Goal: Task Accomplishment & Management: Use online tool/utility

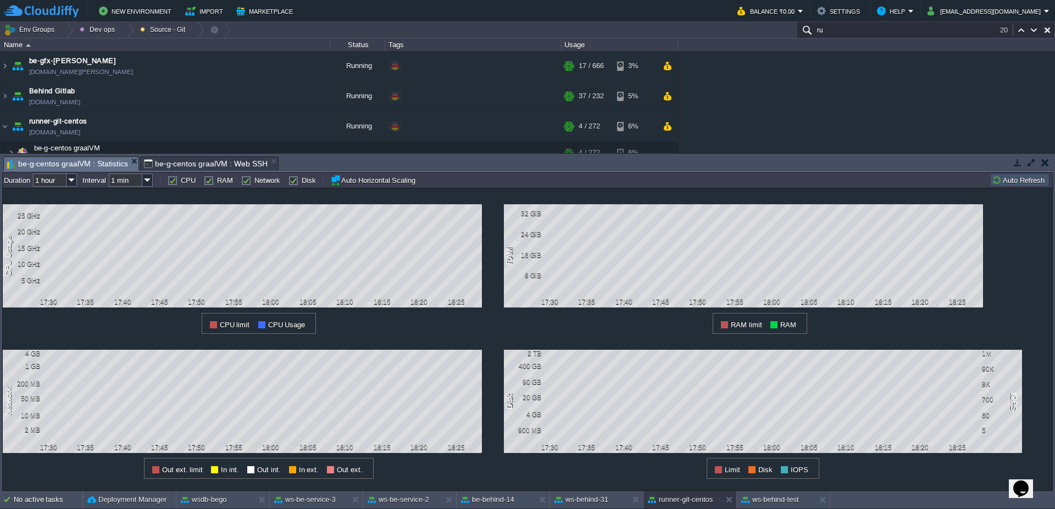
click at [1026, 179] on button "Auto Refresh" at bounding box center [1019, 180] width 56 height 10
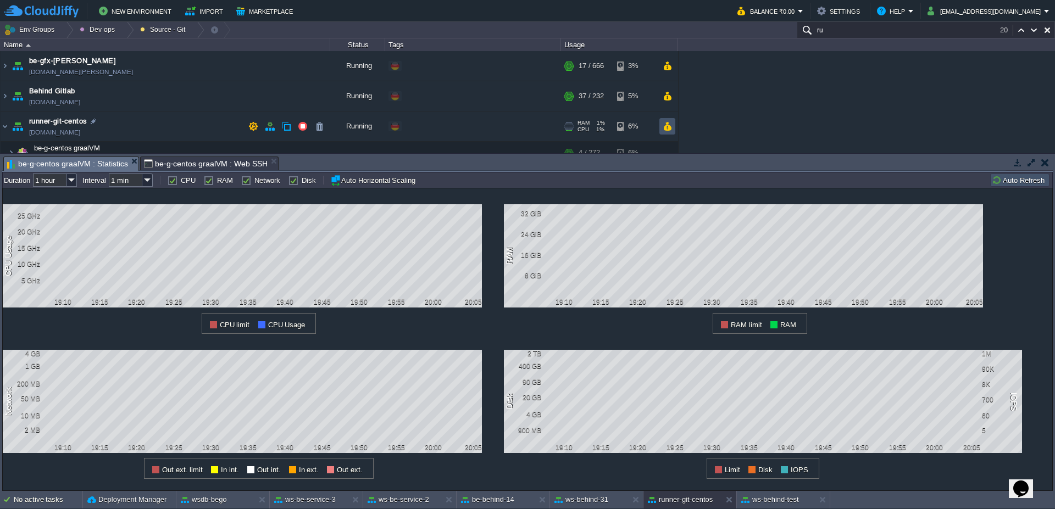
click at [665, 124] on button "button" at bounding box center [666, 126] width 9 height 10
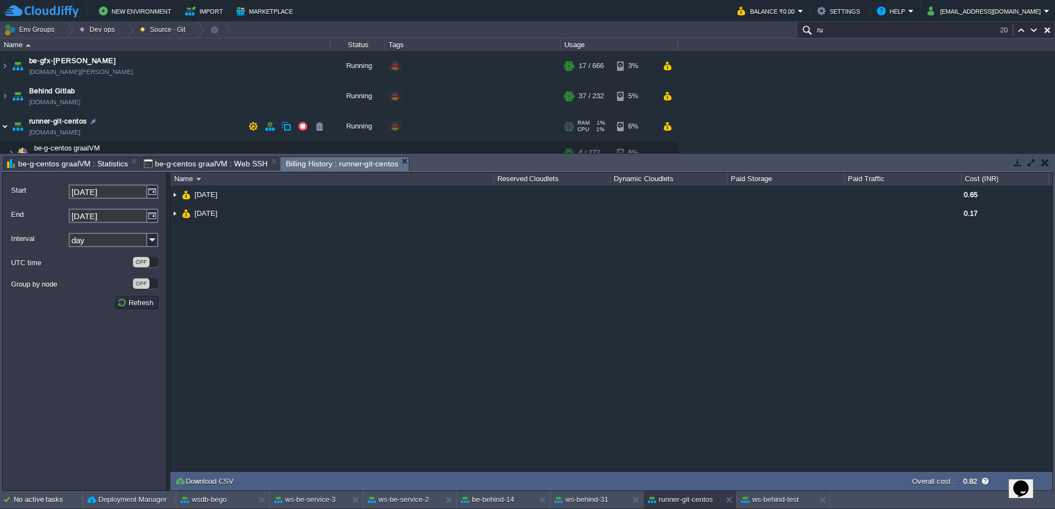
click at [2, 129] on img at bounding box center [5, 127] width 9 height 30
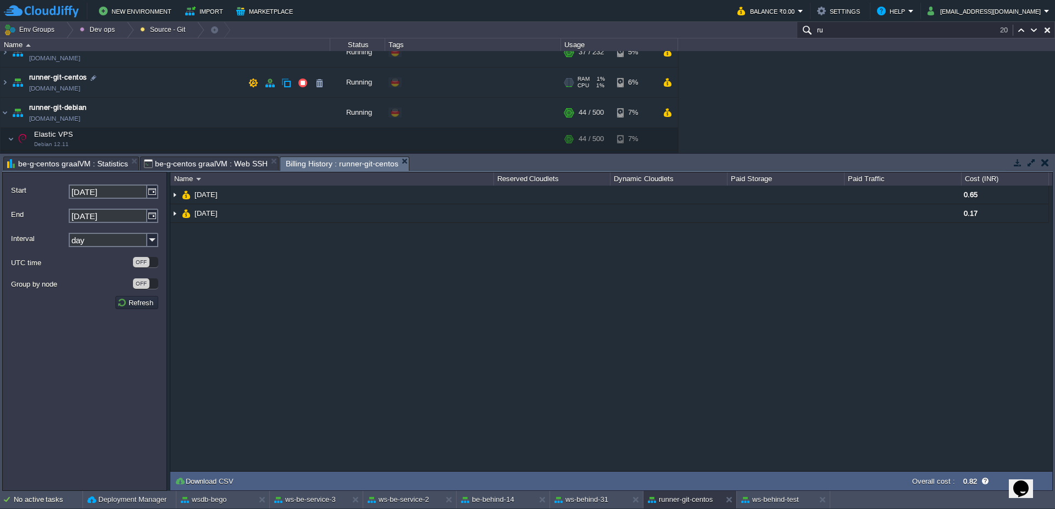
scroll to position [66, 0]
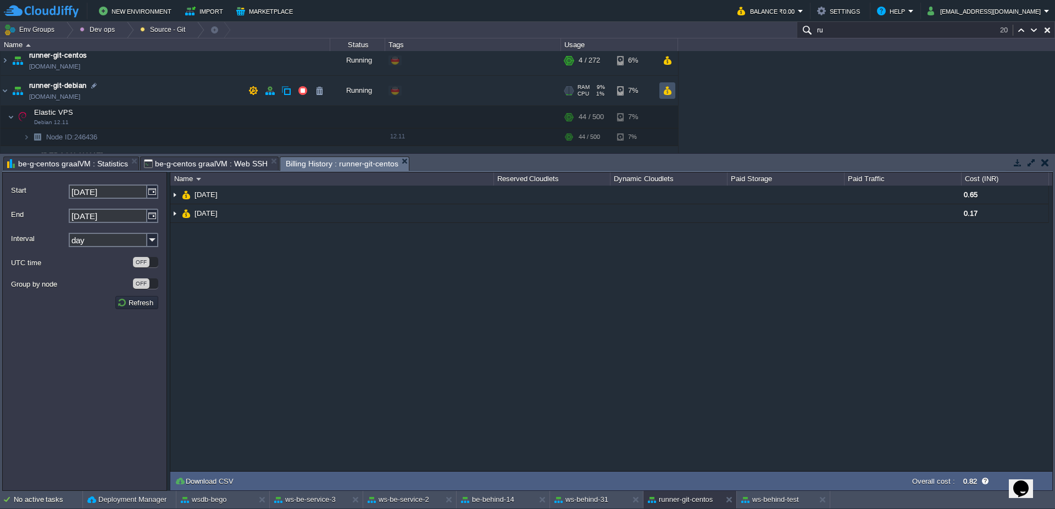
click at [670, 93] on button "button" at bounding box center [666, 91] width 9 height 10
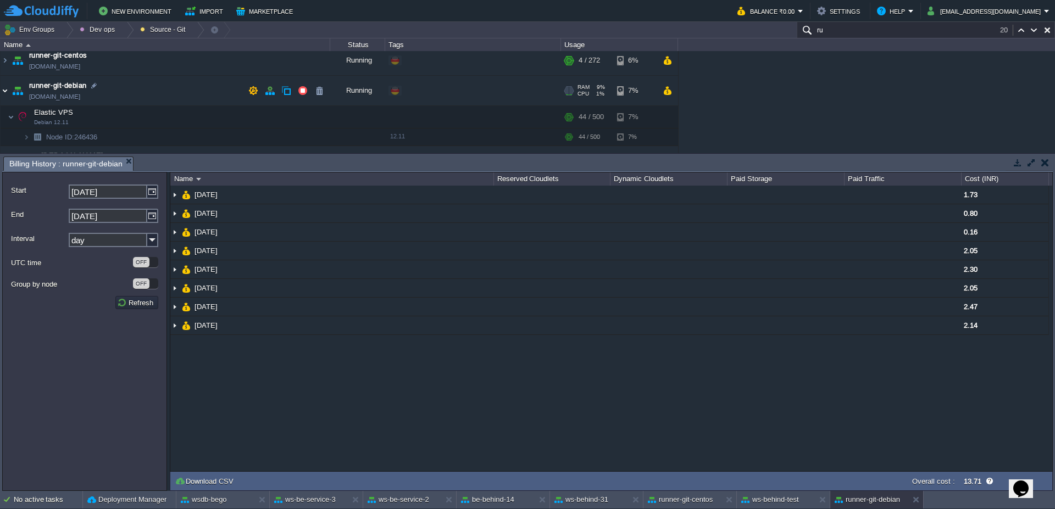
click at [3, 96] on img at bounding box center [5, 91] width 9 height 30
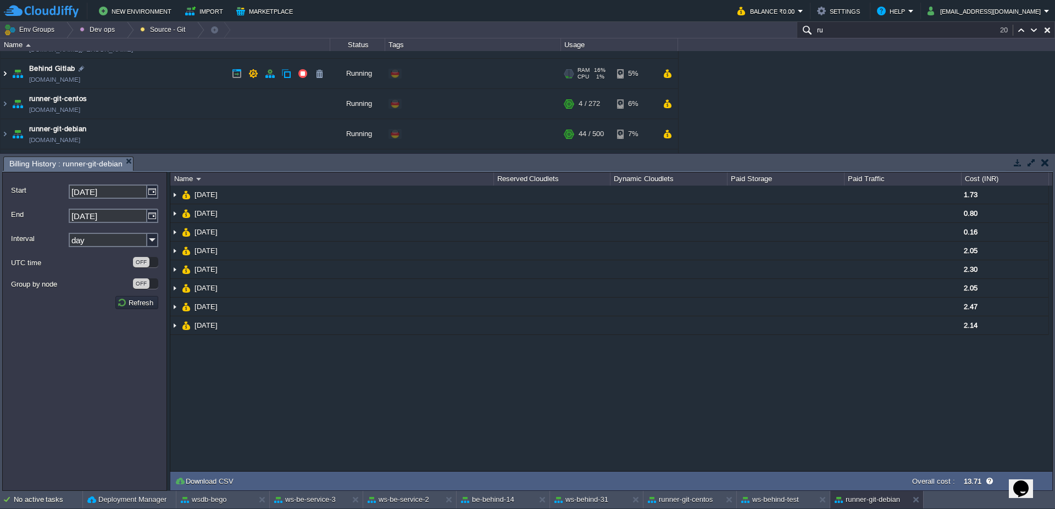
scroll to position [0, 0]
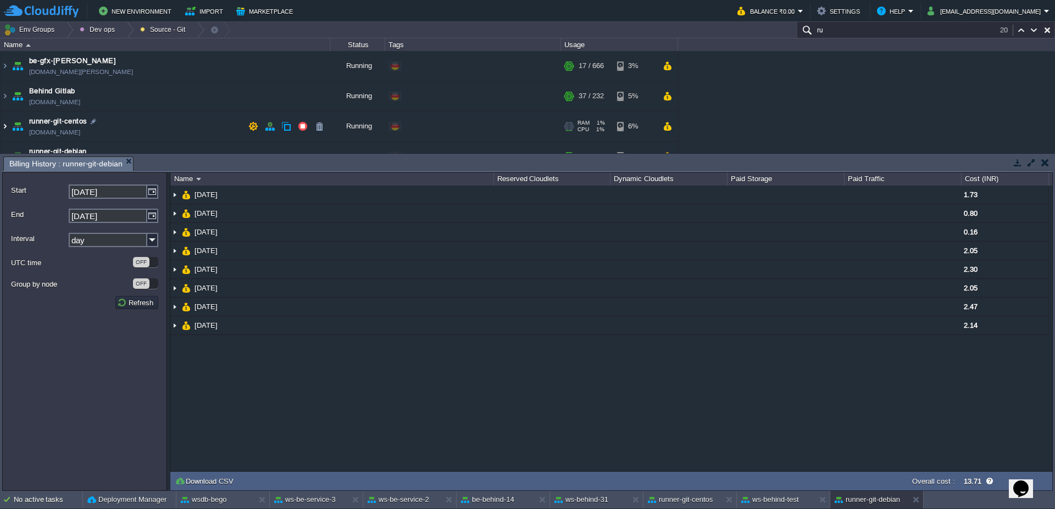
click at [7, 126] on img at bounding box center [5, 127] width 9 height 30
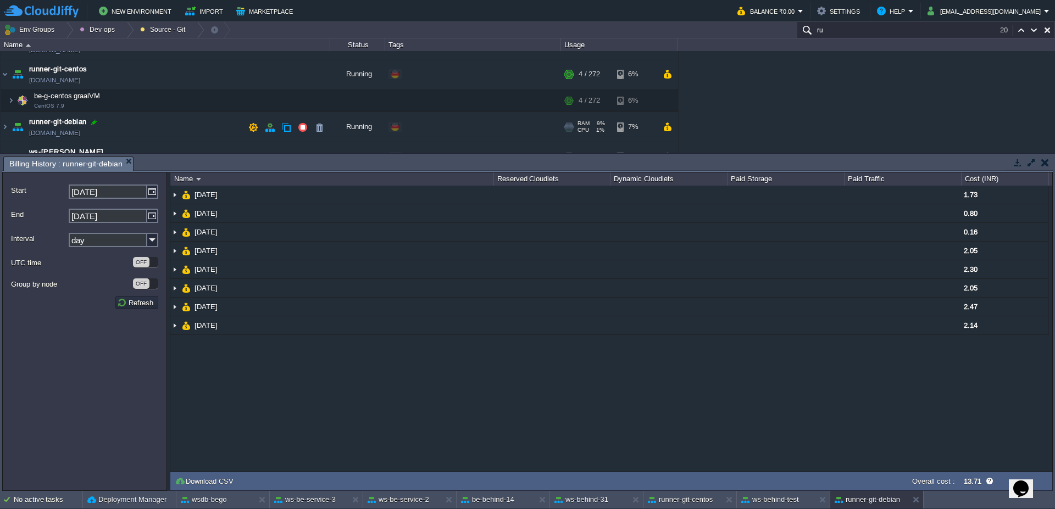
scroll to position [66, 0]
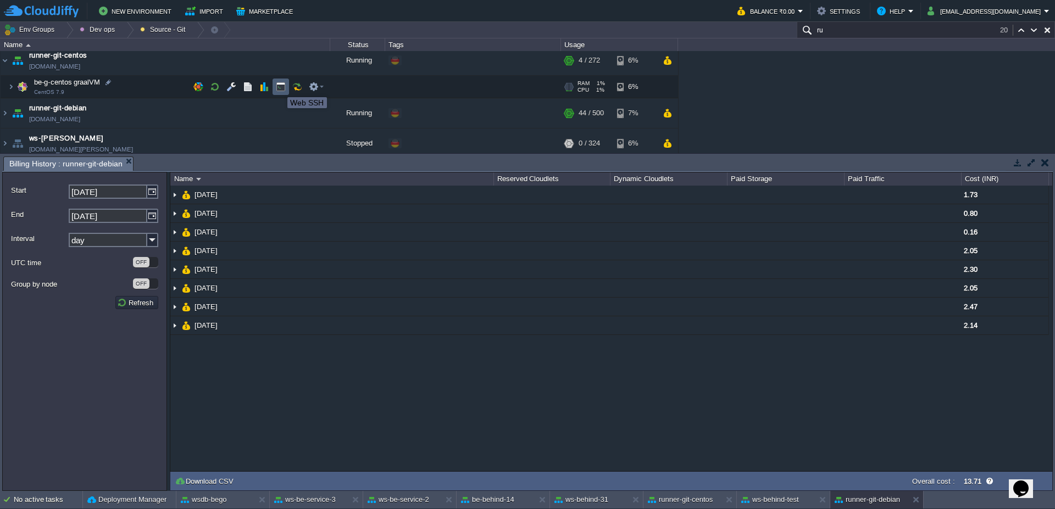
click at [279, 87] on button "button" at bounding box center [281, 87] width 10 height 10
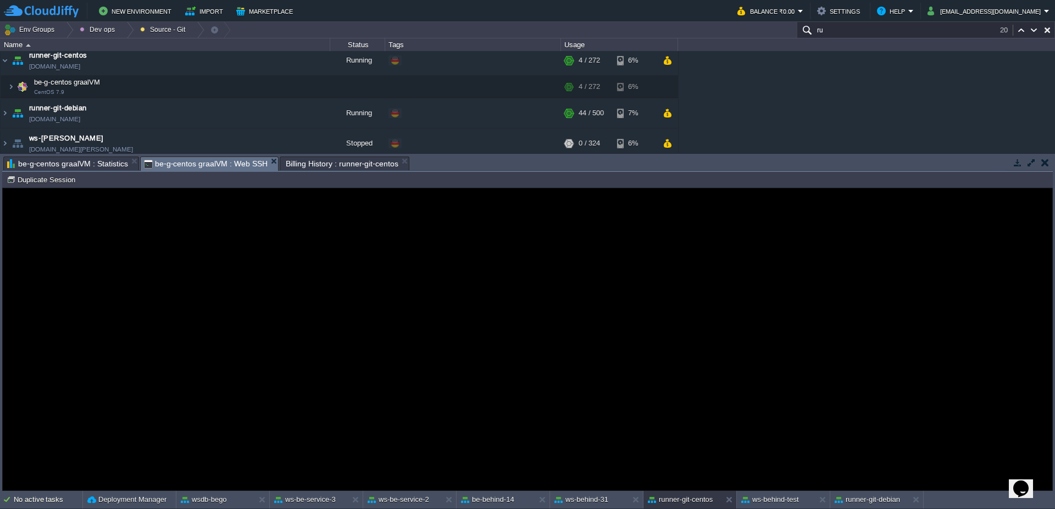
scroll to position [0, 0]
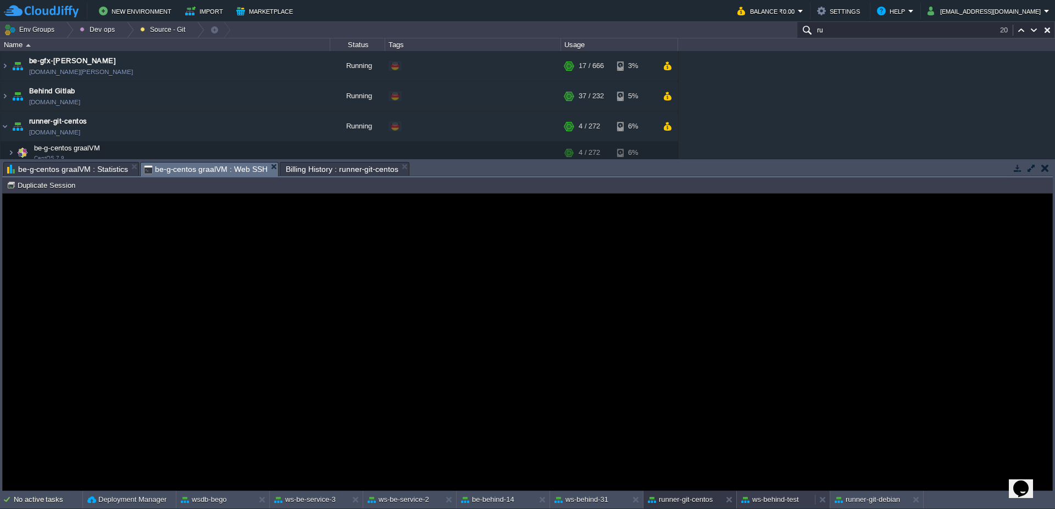
click at [777, 498] on button "ws-behind-test" at bounding box center [770, 499] width 58 height 11
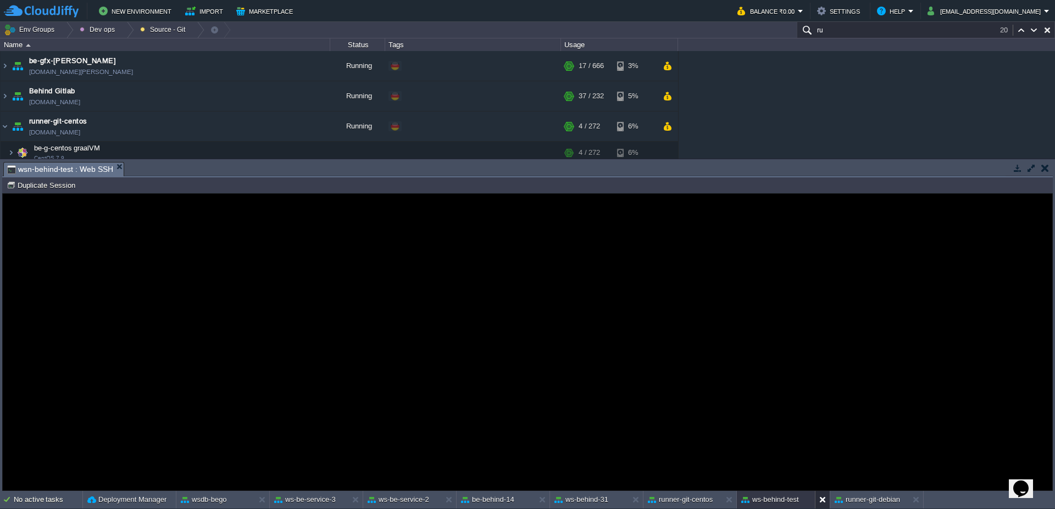
click at [821, 497] on button at bounding box center [824, 499] width 11 height 11
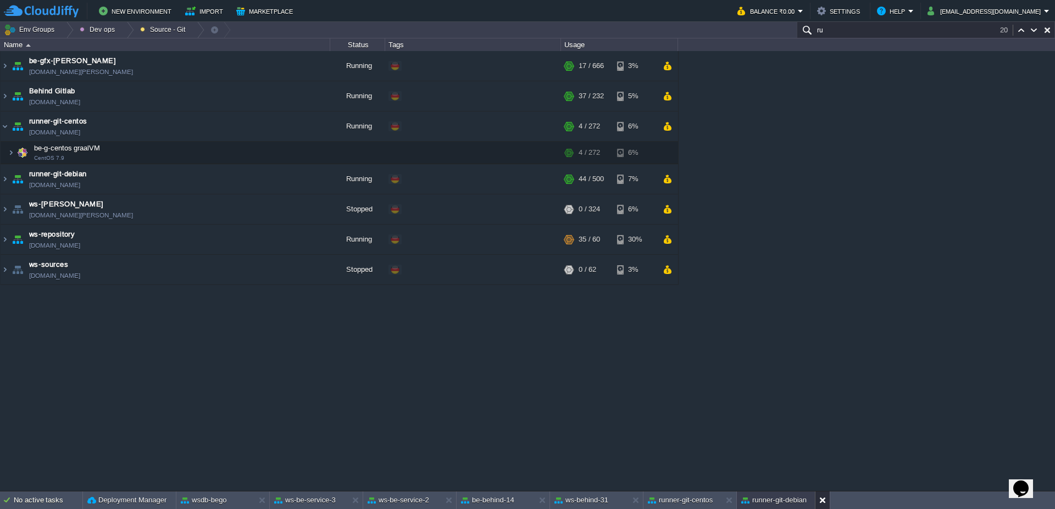
click at [823, 504] on button at bounding box center [824, 500] width 11 height 11
click at [584, 506] on div "ws-behind-31" at bounding box center [589, 501] width 78 height 18
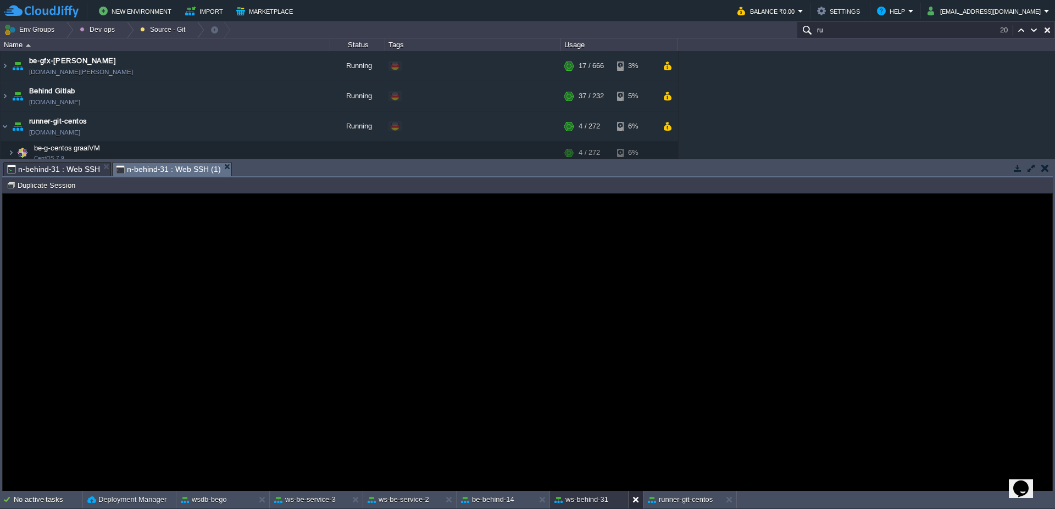
click at [637, 500] on button at bounding box center [637, 499] width 11 height 11
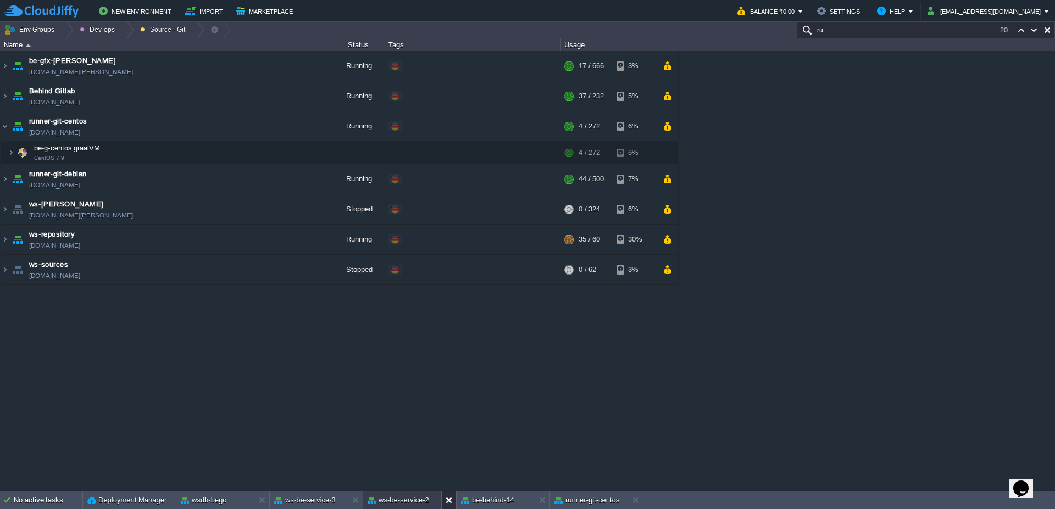
click at [447, 509] on div at bounding box center [448, 501] width 15 height 18
click at [447, 505] on button at bounding box center [450, 500] width 11 height 11
click at [329, 508] on div "ws-be-service-3" at bounding box center [309, 501] width 78 height 18
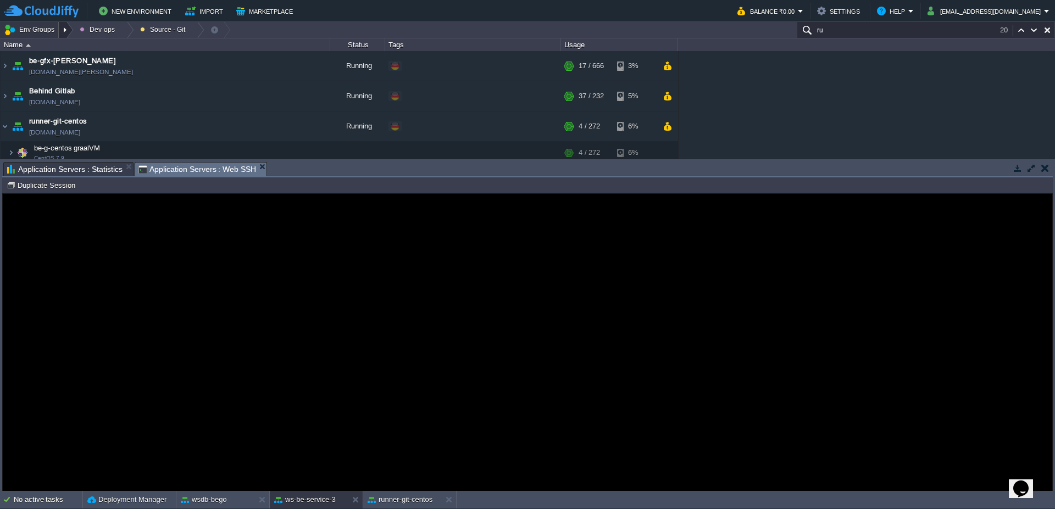
click at [71, 34] on div at bounding box center [66, 30] width 15 height 16
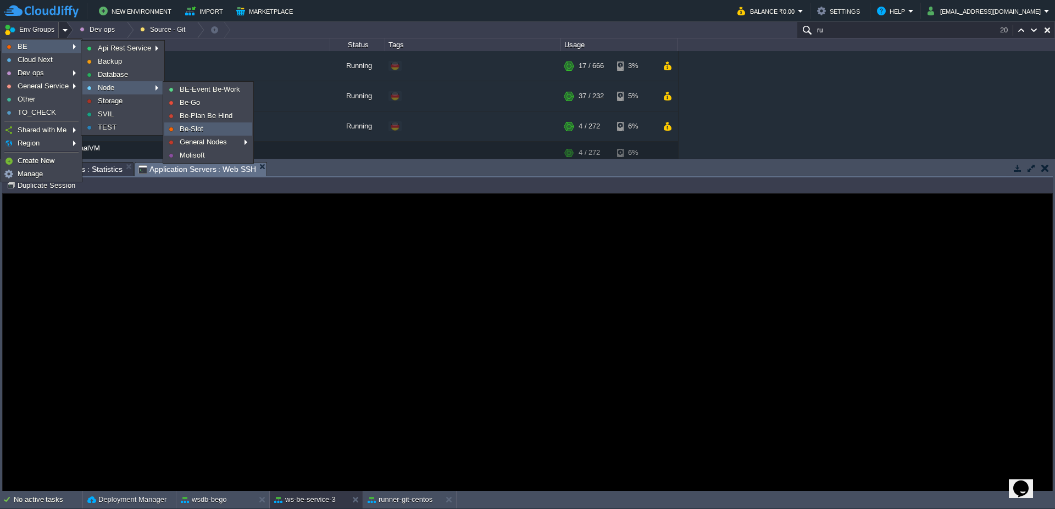
click at [194, 127] on span "Be-Slot" at bounding box center [192, 129] width 24 height 8
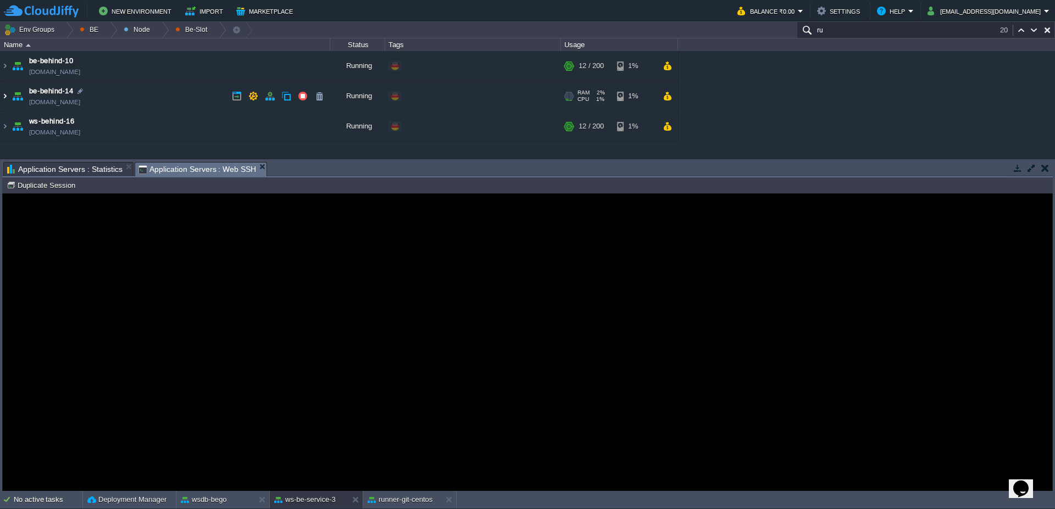
click at [2, 95] on img at bounding box center [5, 96] width 9 height 30
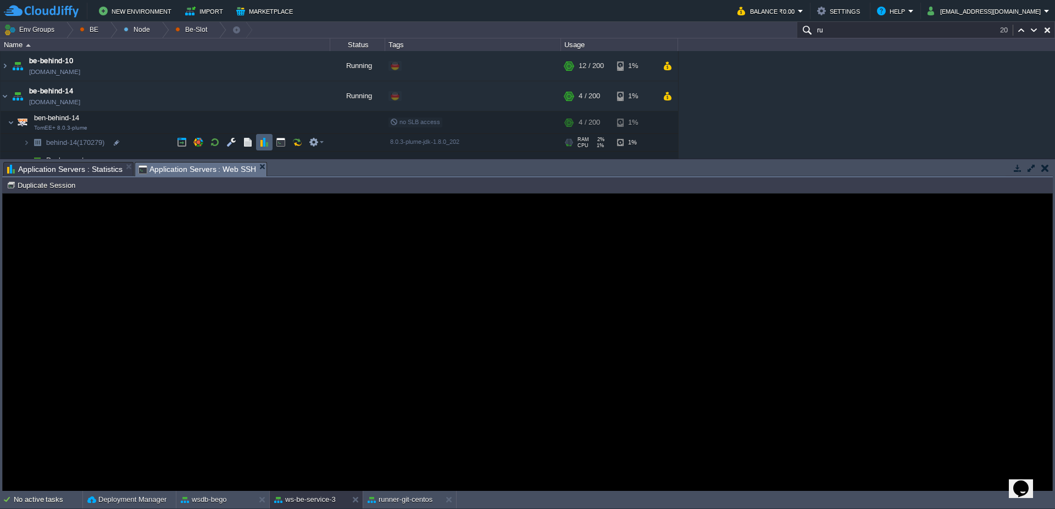
click at [258, 141] on td at bounding box center [264, 142] width 16 height 16
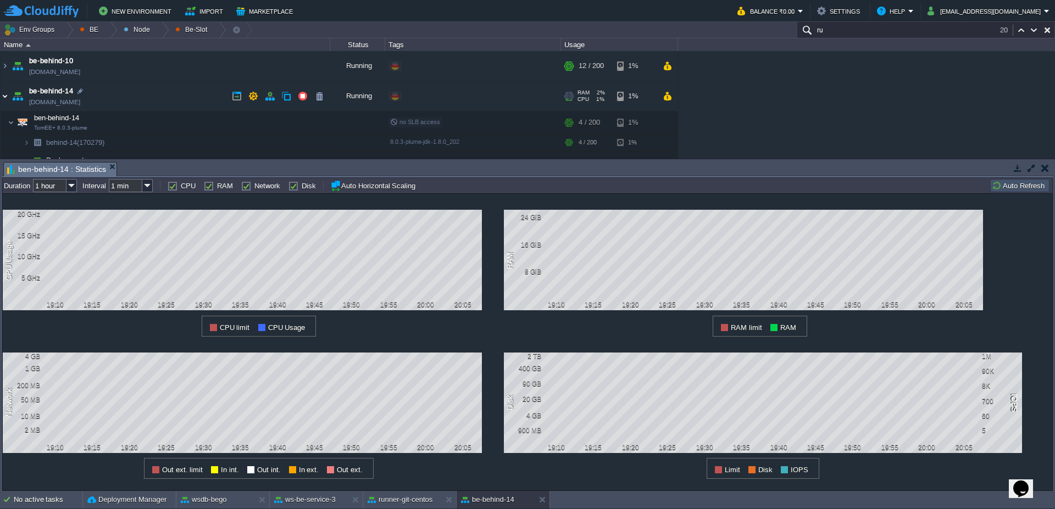
click at [1, 99] on img at bounding box center [5, 96] width 9 height 30
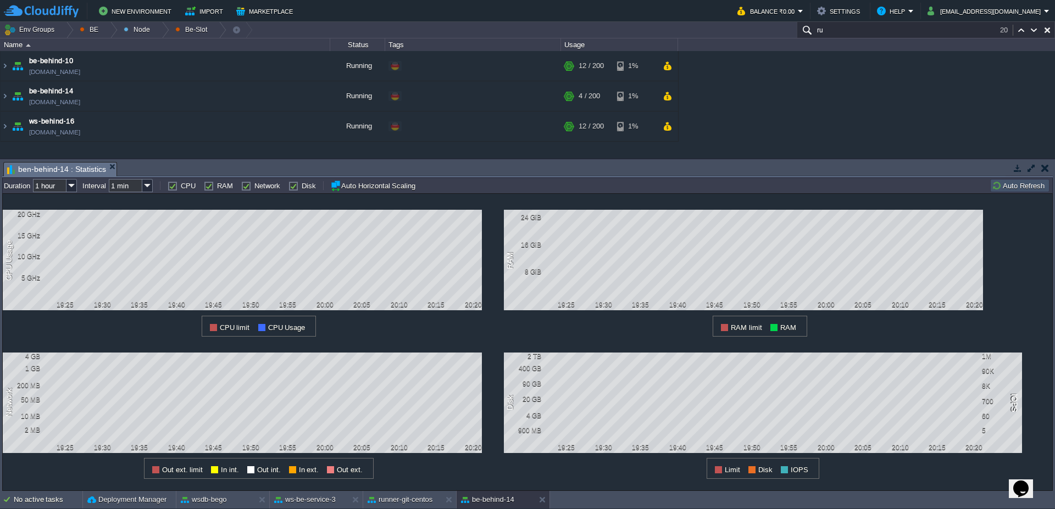
click at [1043, 184] on button "Auto Refresh" at bounding box center [1019, 186] width 56 height 10
click at [1041, 184] on button "Auto Refresh" at bounding box center [1019, 186] width 56 height 10
click at [1024, 185] on button "Auto Refresh" at bounding box center [1019, 186] width 56 height 10
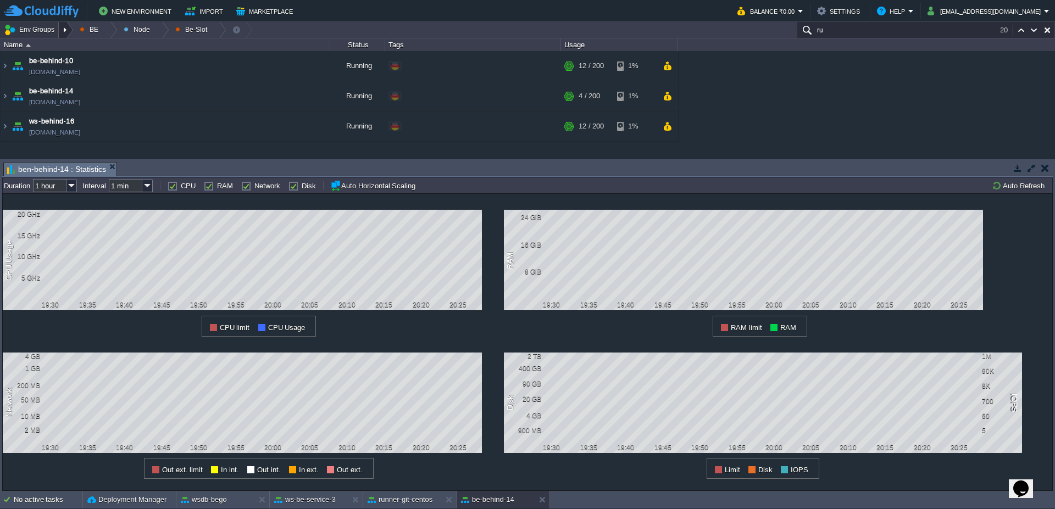
click at [68, 34] on div at bounding box center [66, 30] width 15 height 16
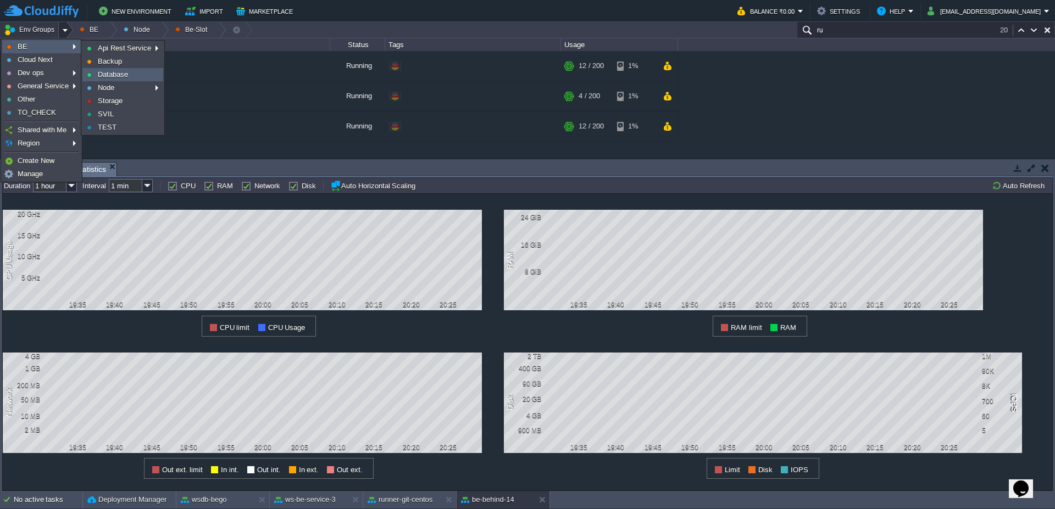
click at [109, 75] on span "Database" at bounding box center [113, 74] width 30 height 8
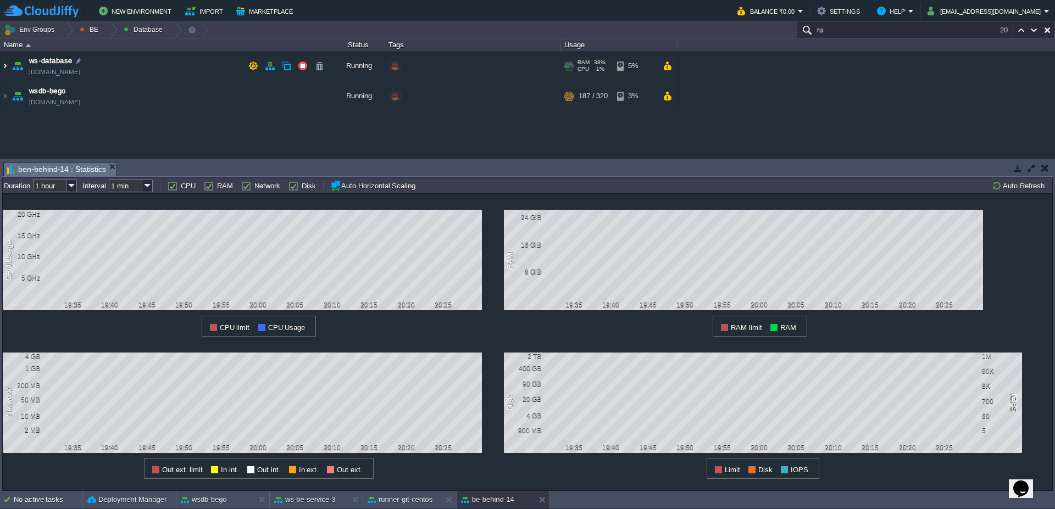
click at [1, 64] on img at bounding box center [5, 66] width 9 height 30
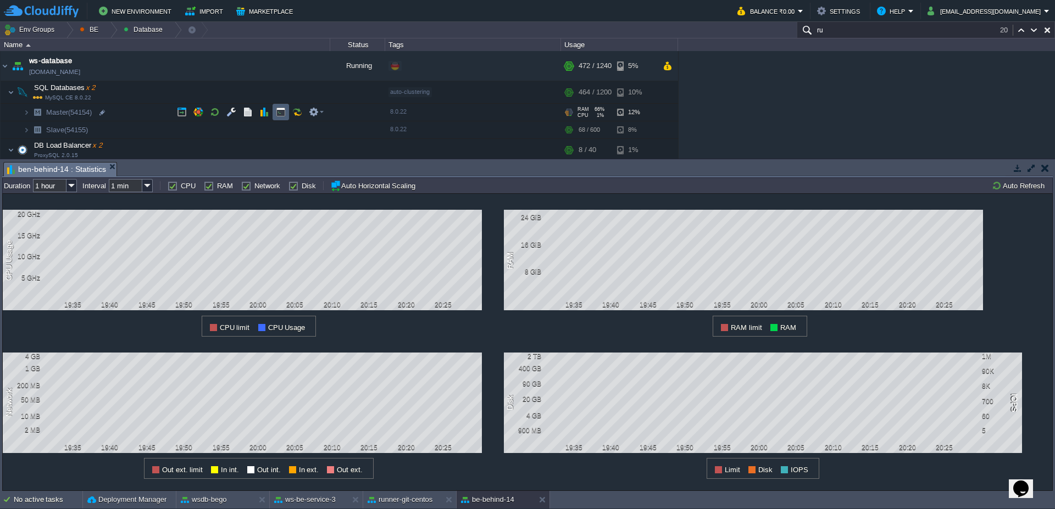
click at [281, 118] on td at bounding box center [280, 112] width 16 height 16
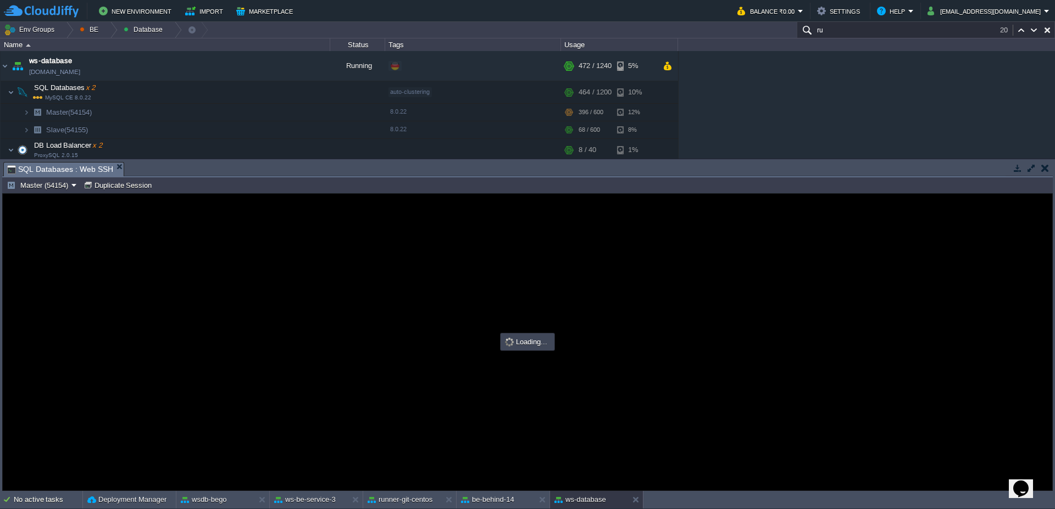
type input "#000000"
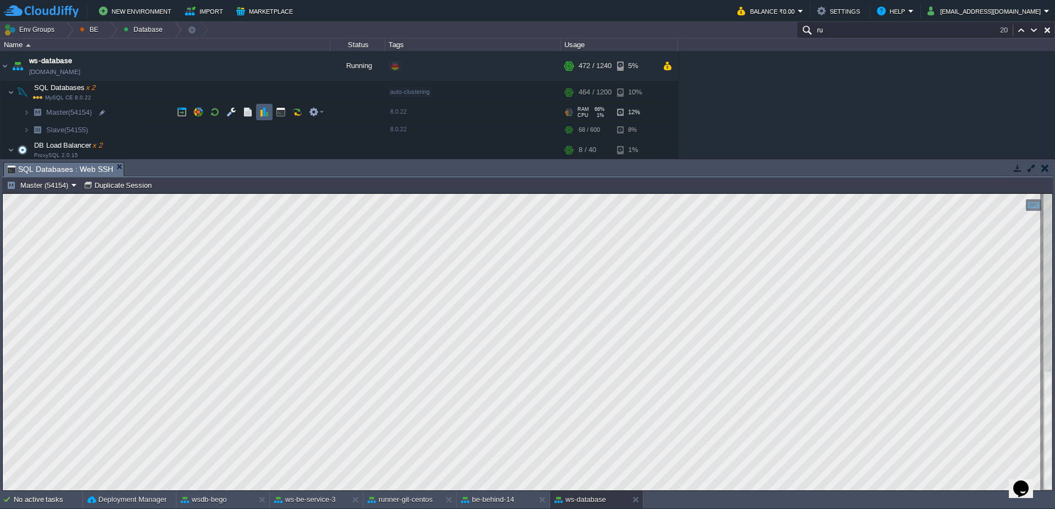
click at [259, 116] on button "button" at bounding box center [264, 112] width 10 height 10
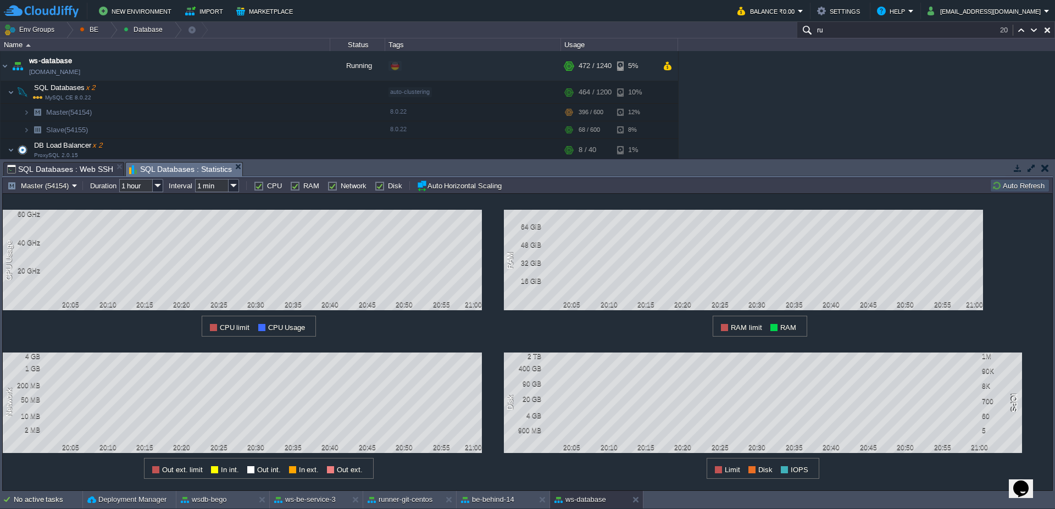
click at [1021, 190] on button "Auto Refresh" at bounding box center [1019, 186] width 56 height 10
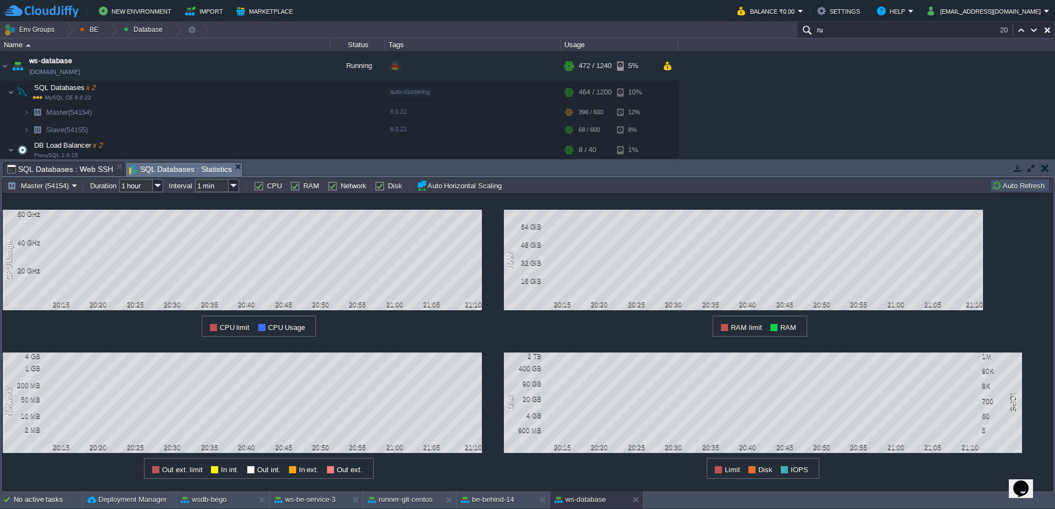
click at [1013, 182] on button "Auto Refresh" at bounding box center [1019, 186] width 56 height 10
click at [70, 34] on div at bounding box center [66, 30] width 15 height 16
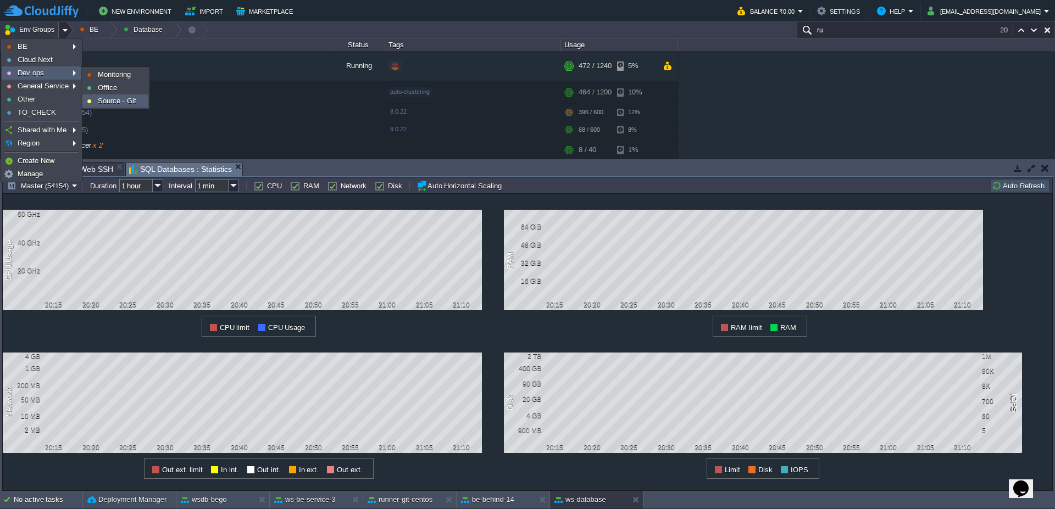
click at [112, 101] on span "Source - Git" at bounding box center [117, 101] width 38 height 8
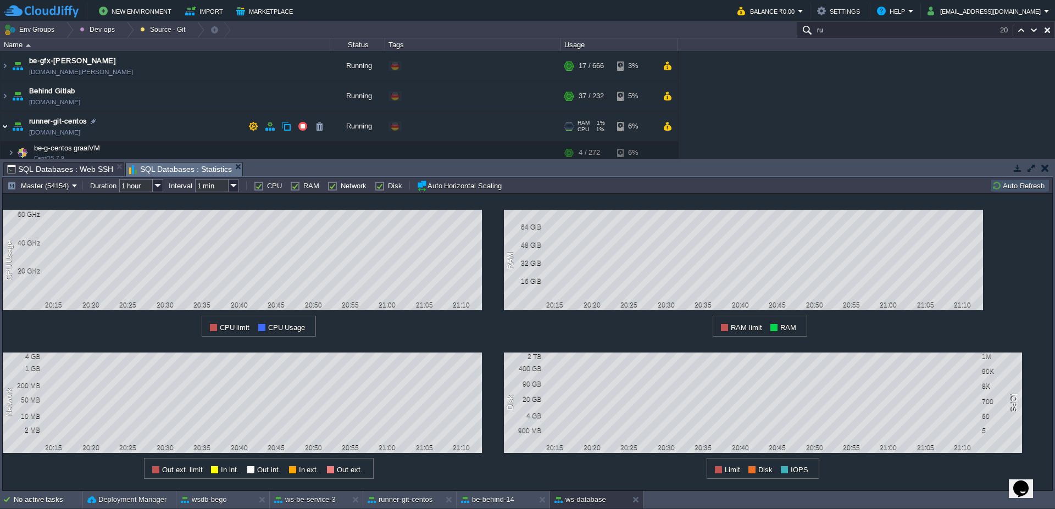
click at [1, 133] on img at bounding box center [5, 127] width 9 height 30
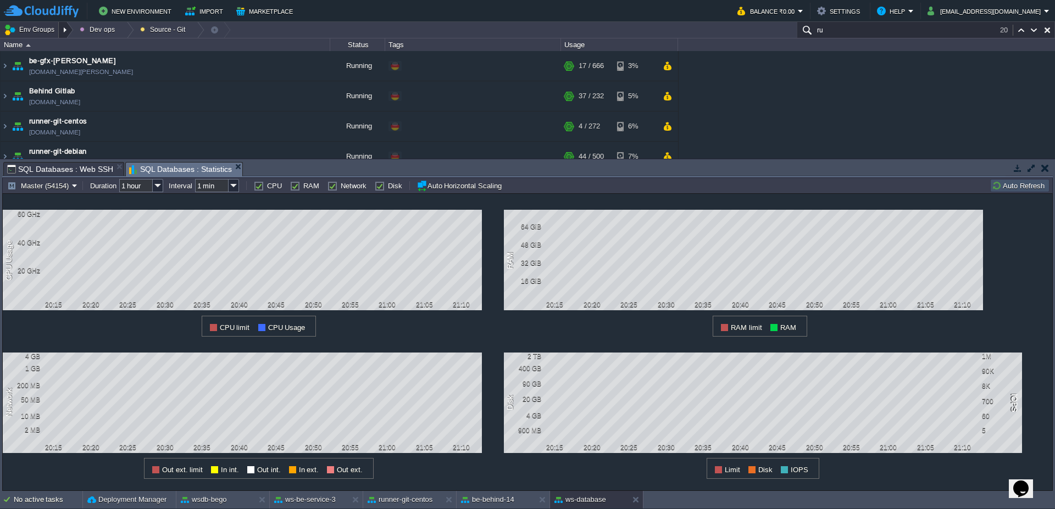
click at [68, 31] on div at bounding box center [66, 30] width 15 height 16
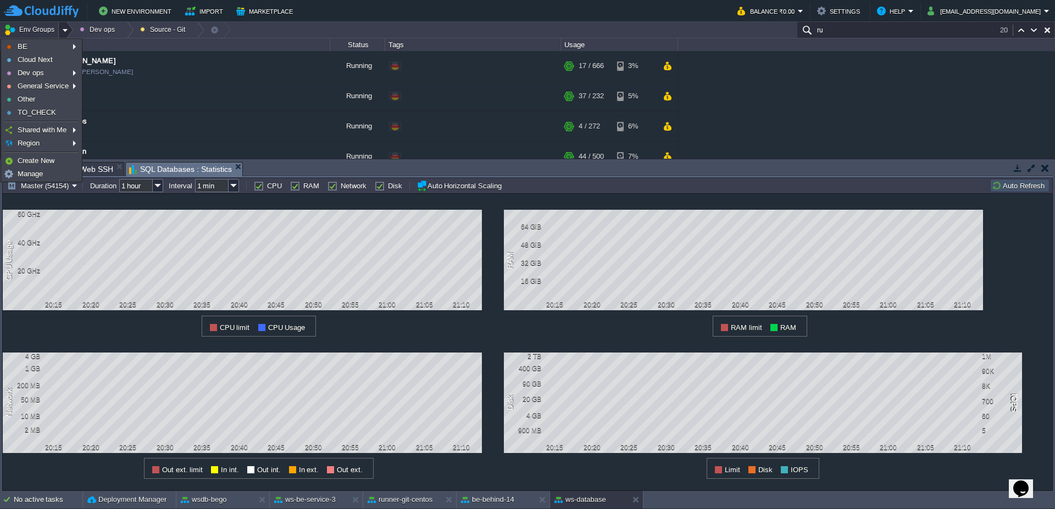
click at [67, 31] on div at bounding box center [66, 30] width 15 height 16
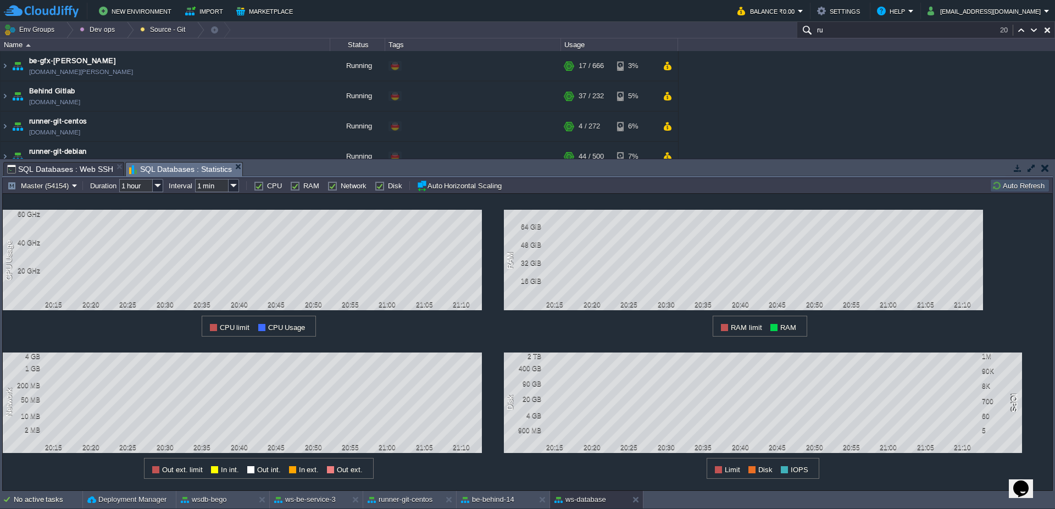
click at [879, 35] on input "ru" at bounding box center [925, 30] width 258 height 16
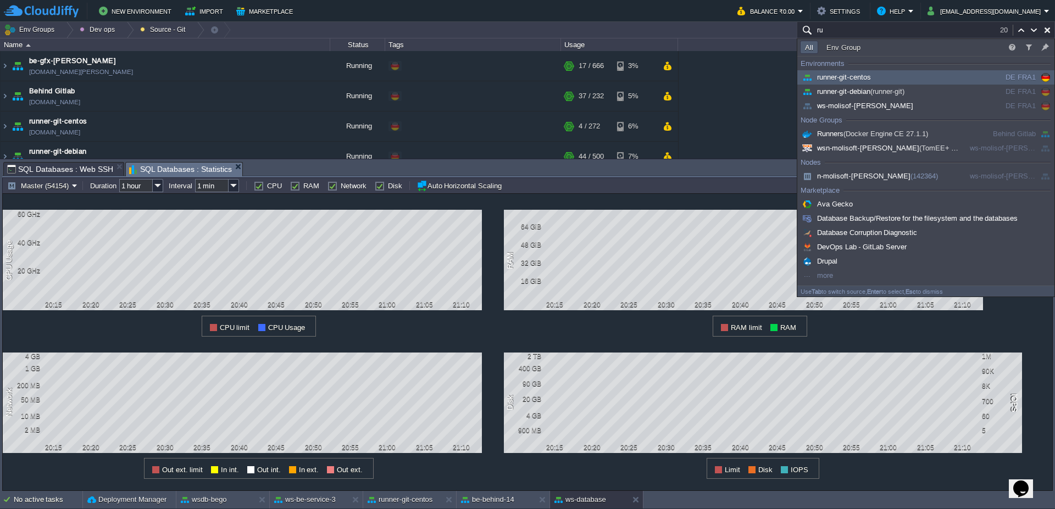
click at [879, 35] on input "ru" at bounding box center [925, 30] width 258 height 16
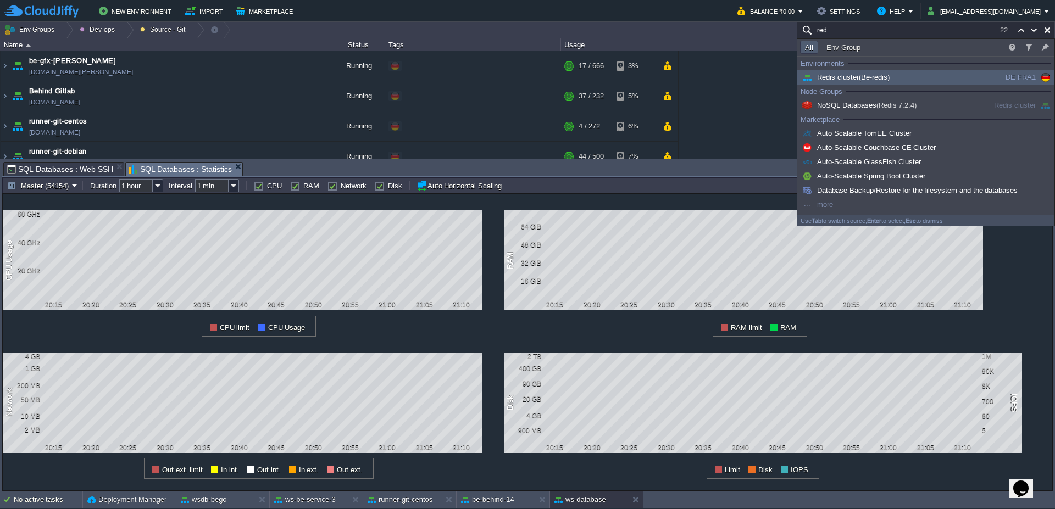
type input "red"
click at [845, 76] on span "Redis cluster (Be-redis)" at bounding box center [845, 77] width 90 height 8
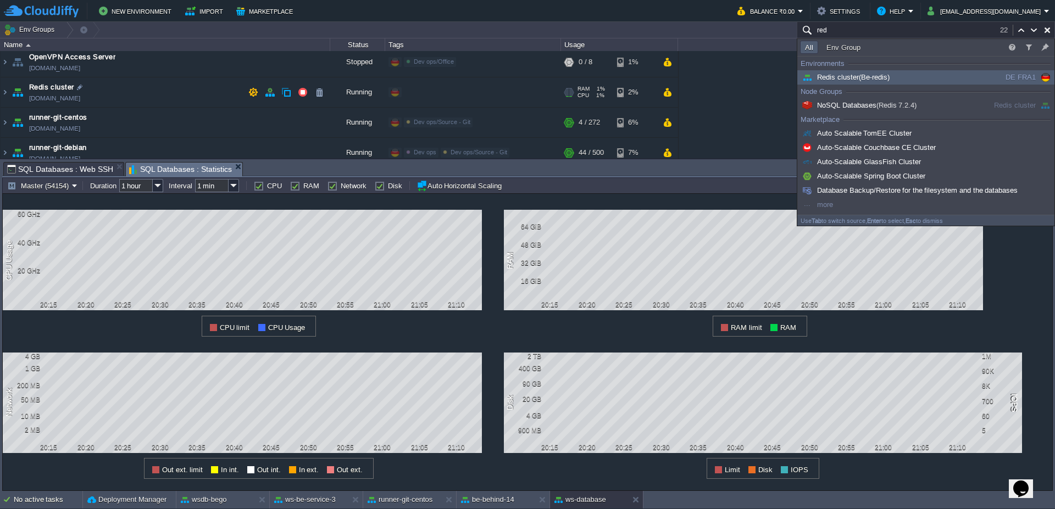
click at [433, 93] on div "+ Add to Env Group" at bounding box center [432, 92] width 57 height 10
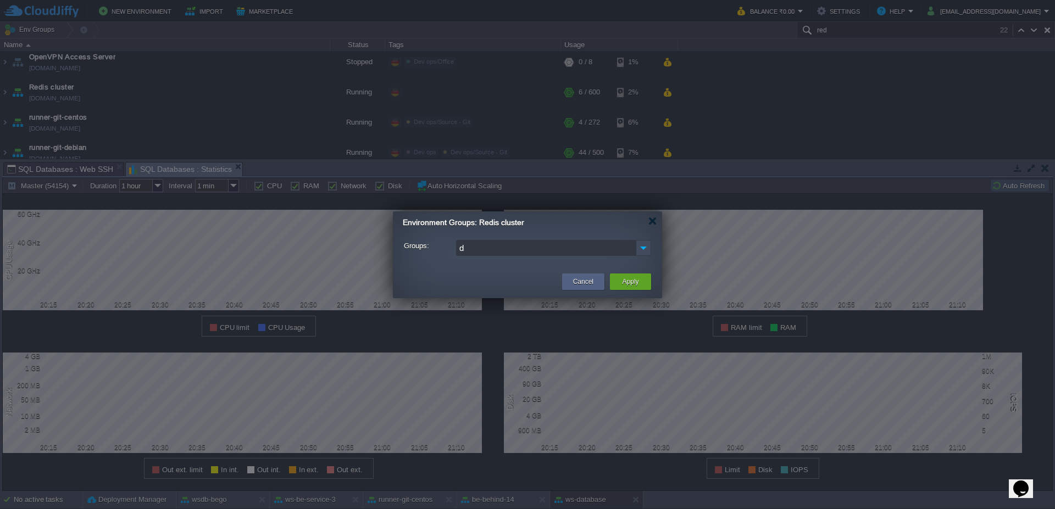
type input "da"
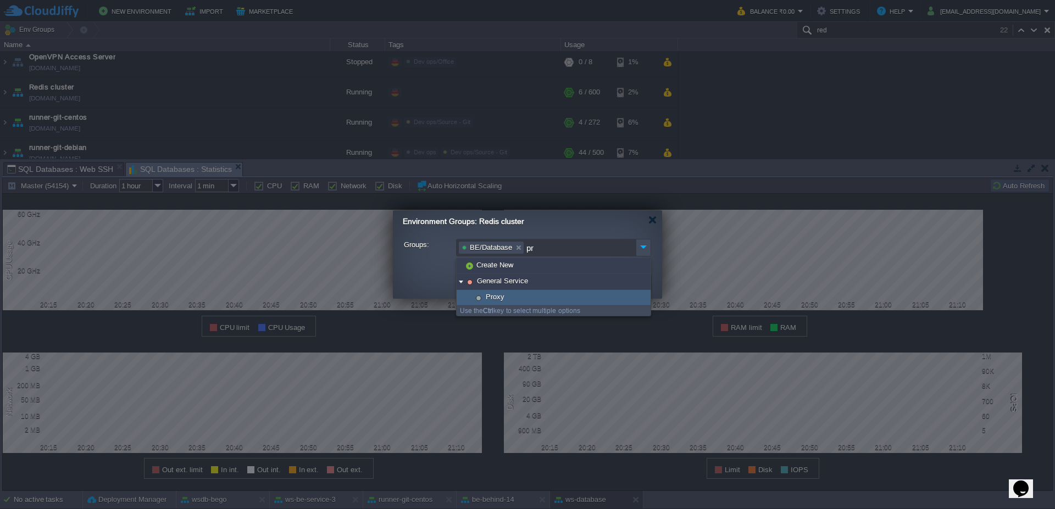
type input "pro"
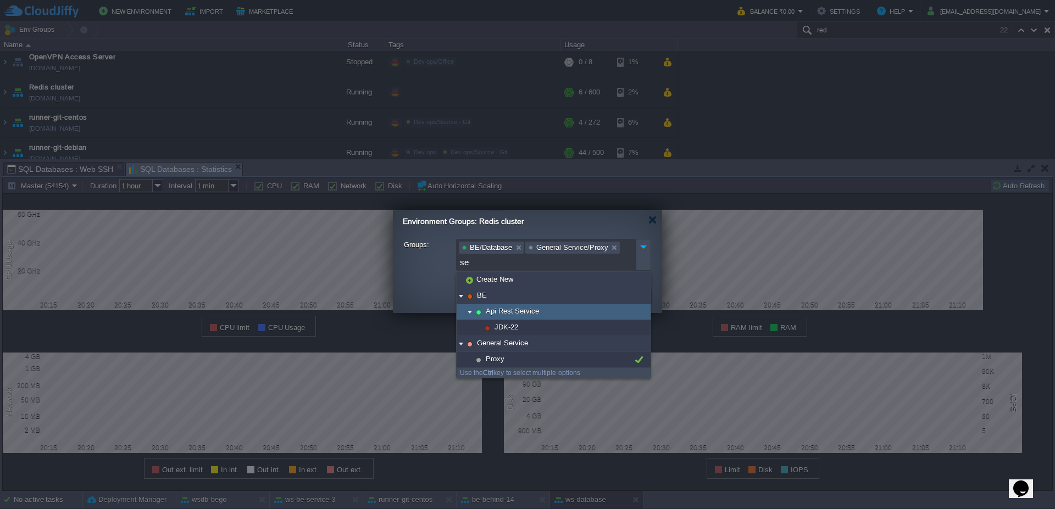
type input "s"
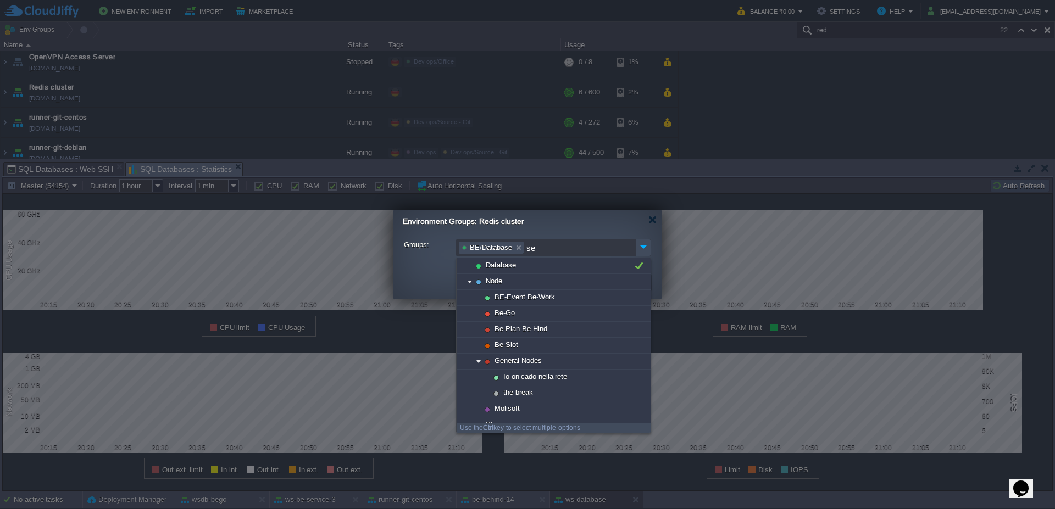
scroll to position [32, 0]
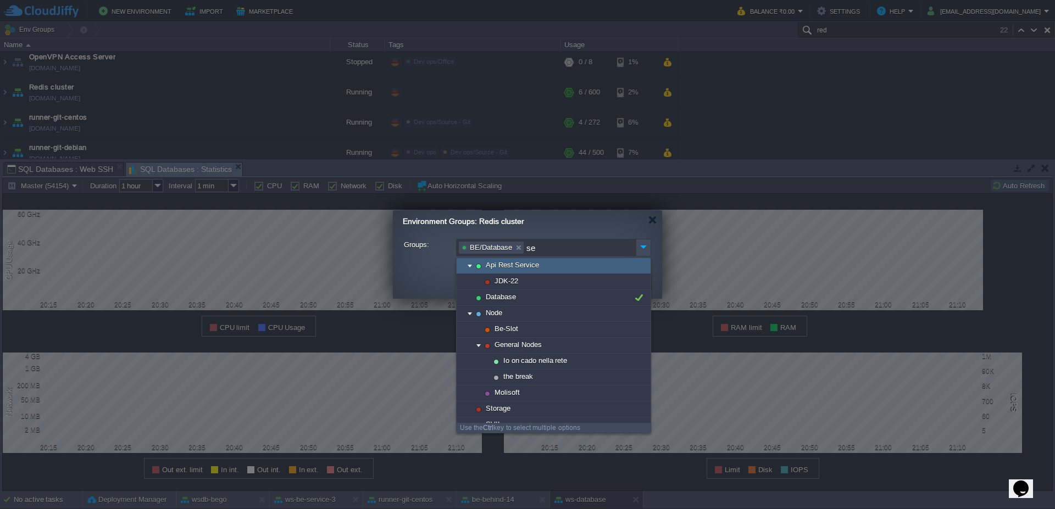
type input "ser"
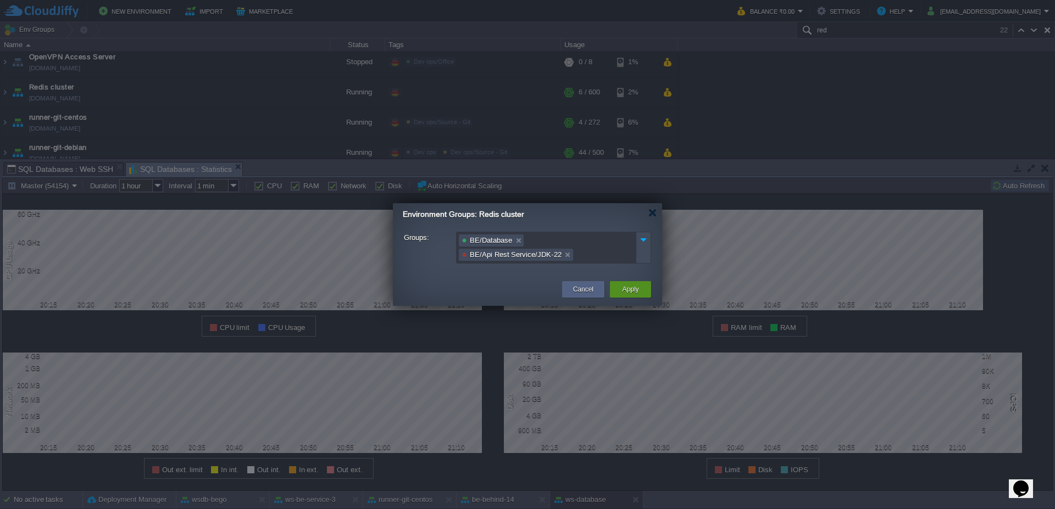
click at [627, 293] on button "Apply" at bounding box center [630, 289] width 16 height 11
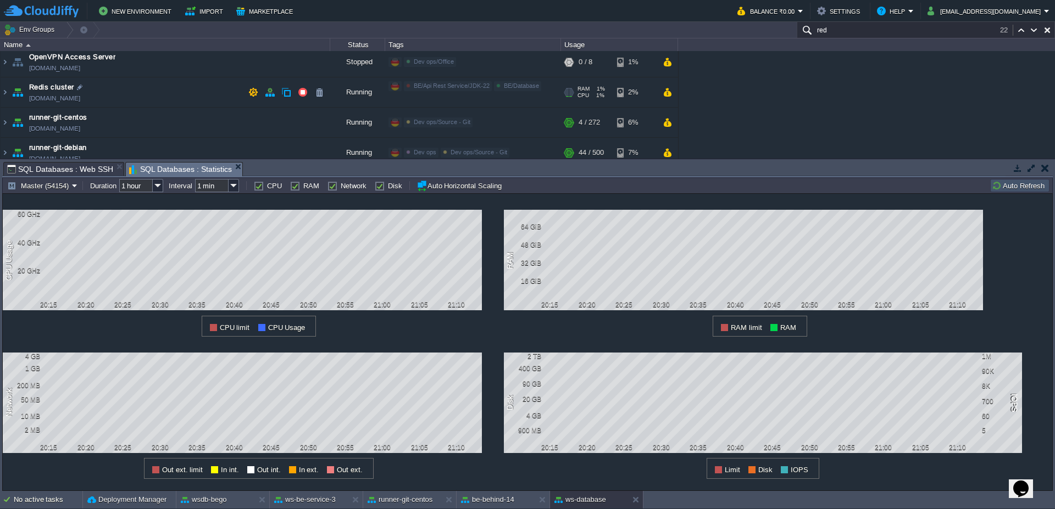
click at [474, 89] on div "BE/Api Rest Service/JDK-22" at bounding box center [448, 86] width 88 height 10
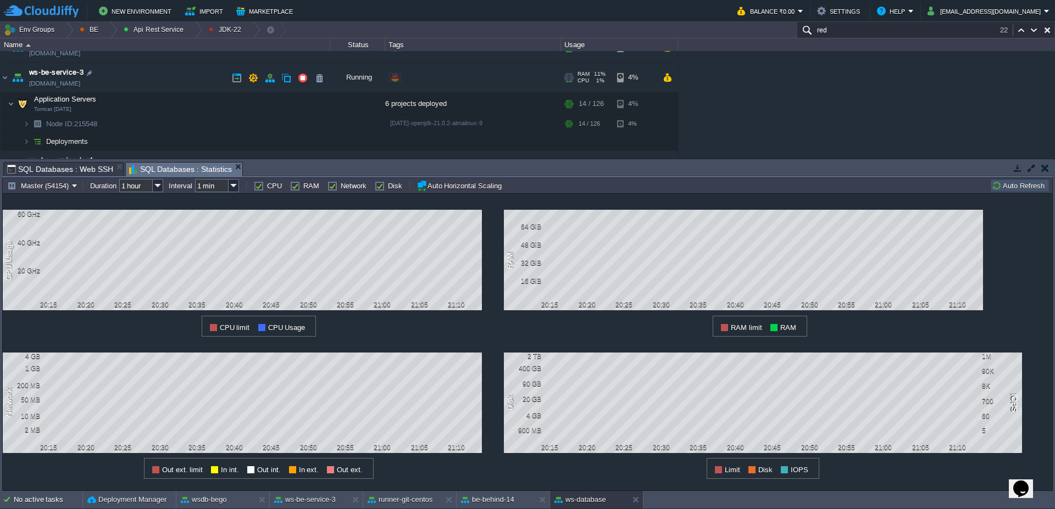
scroll to position [118, 0]
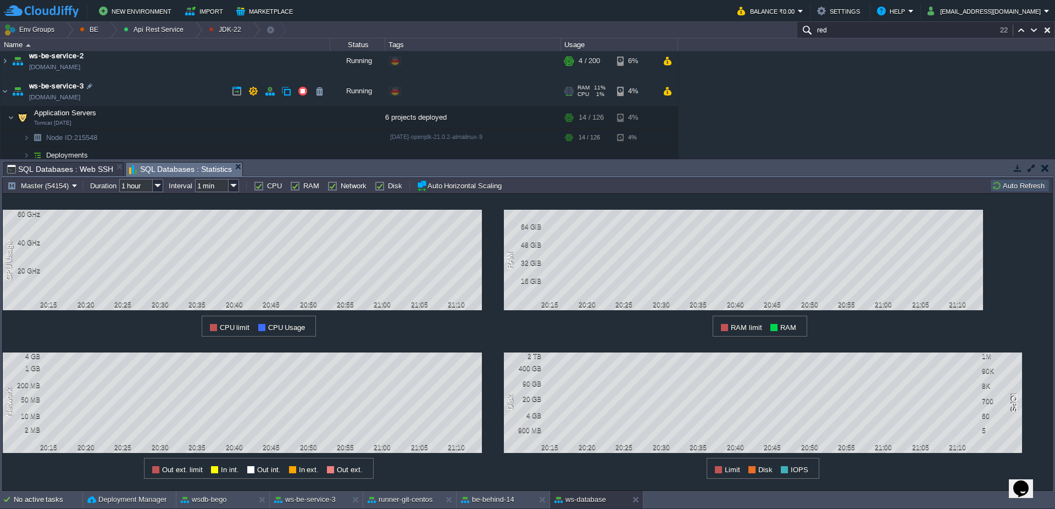
click at [10, 95] on img at bounding box center [17, 91] width 15 height 30
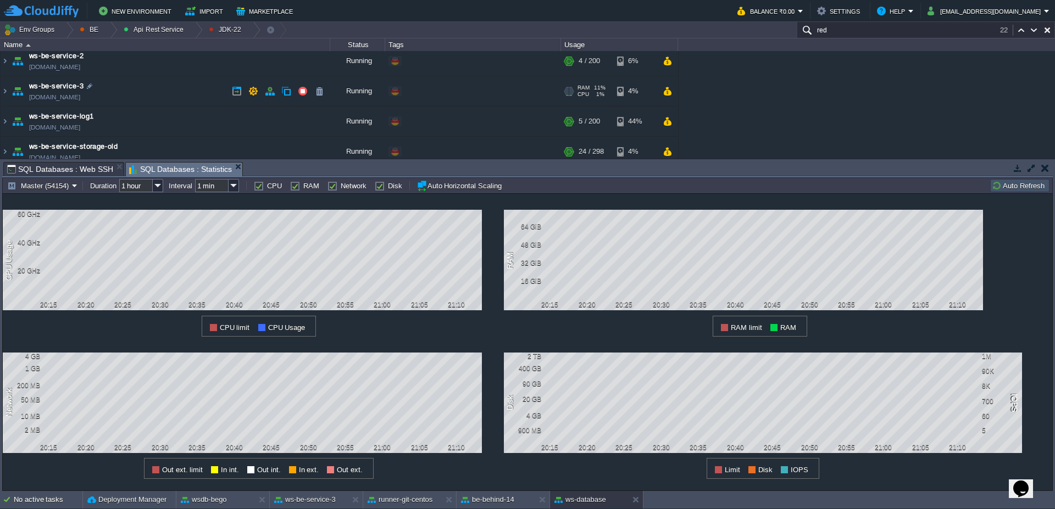
scroll to position [0, 0]
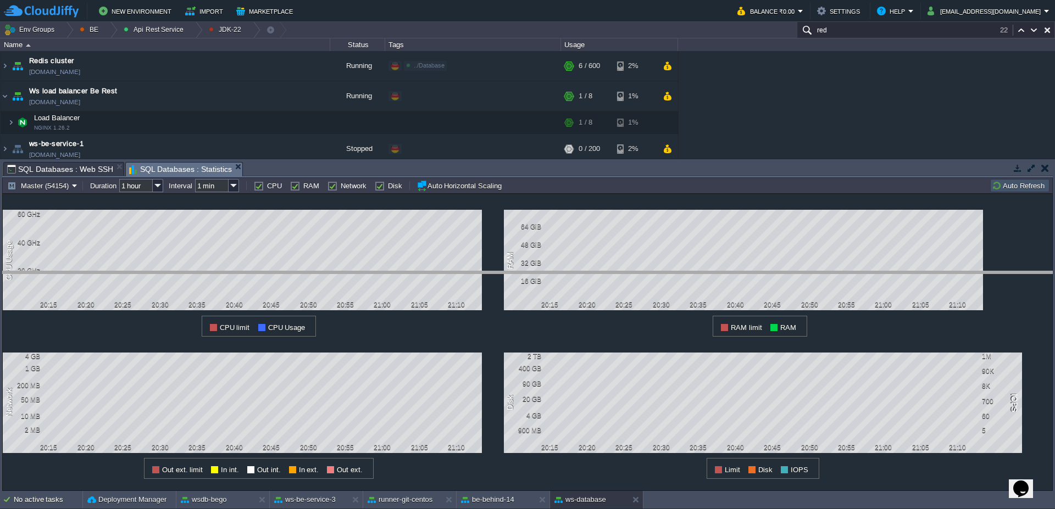
drag, startPoint x: 616, startPoint y: 170, endPoint x: 600, endPoint y: 308, distance: 138.9
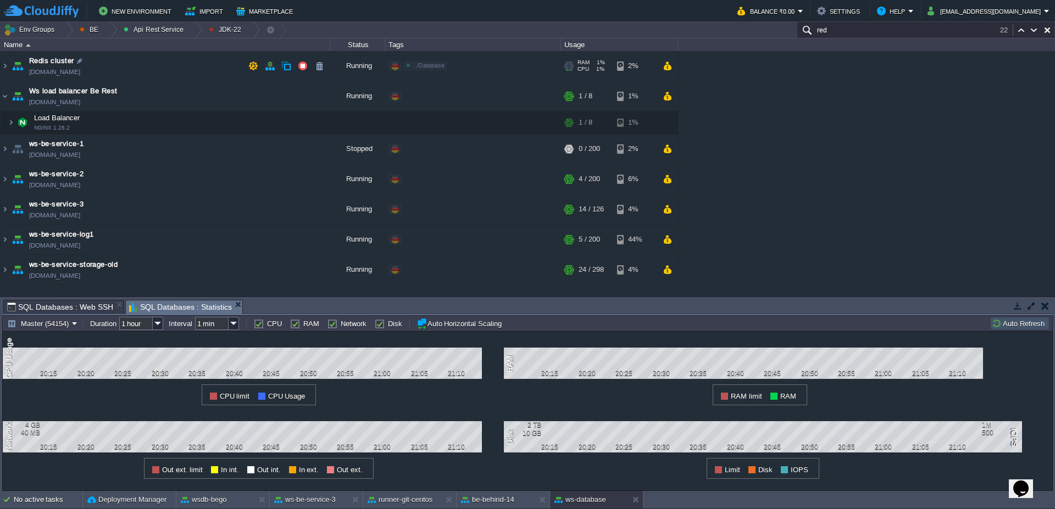
click at [9, 71] on img at bounding box center [5, 66] width 9 height 30
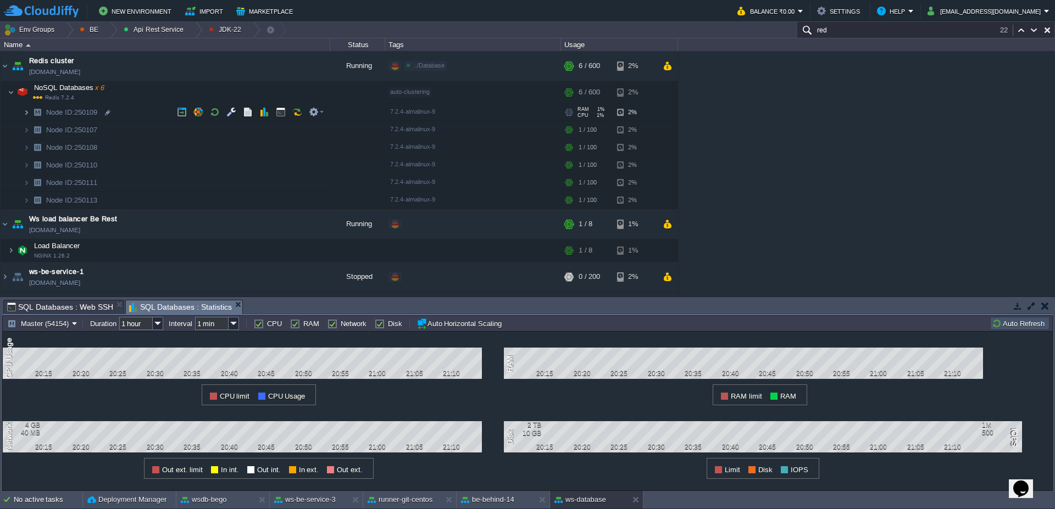
click at [29, 118] on img at bounding box center [26, 112] width 7 height 17
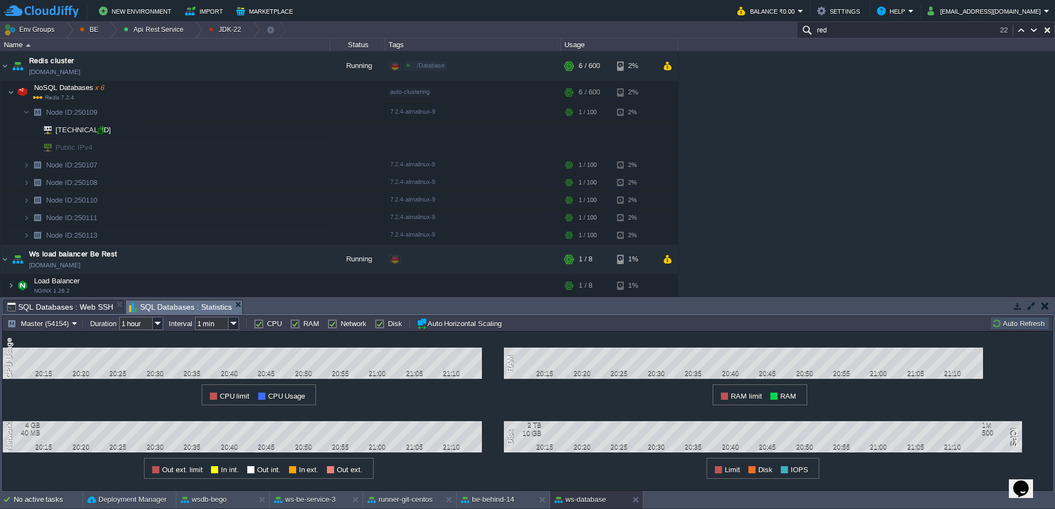
click at [104, 133] on div at bounding box center [101, 130] width 10 height 10
click at [27, 164] on img at bounding box center [26, 165] width 7 height 17
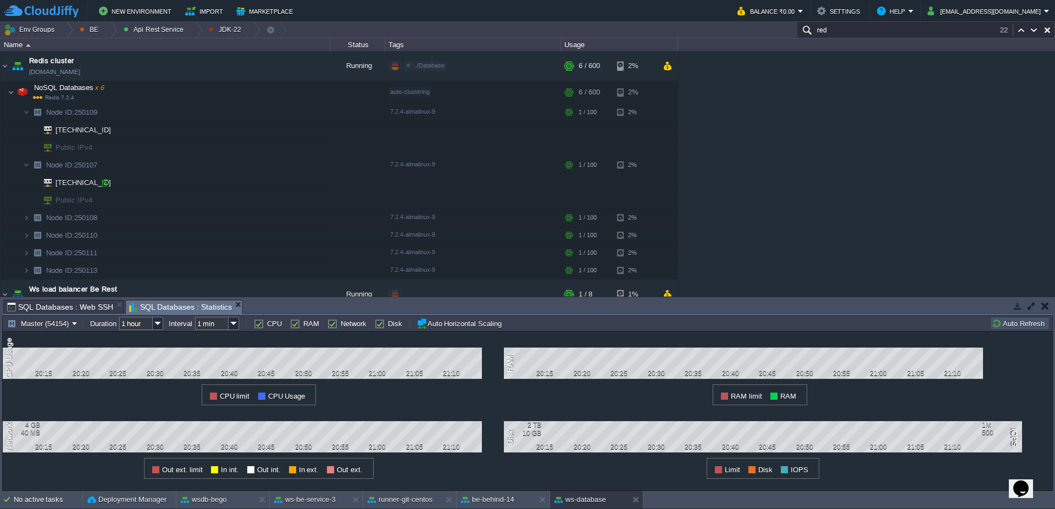
click at [104, 182] on div at bounding box center [105, 183] width 10 height 10
click at [24, 222] on img at bounding box center [26, 217] width 7 height 17
click at [98, 235] on div at bounding box center [101, 236] width 10 height 10
type input "[TECHNICAL_ID]"
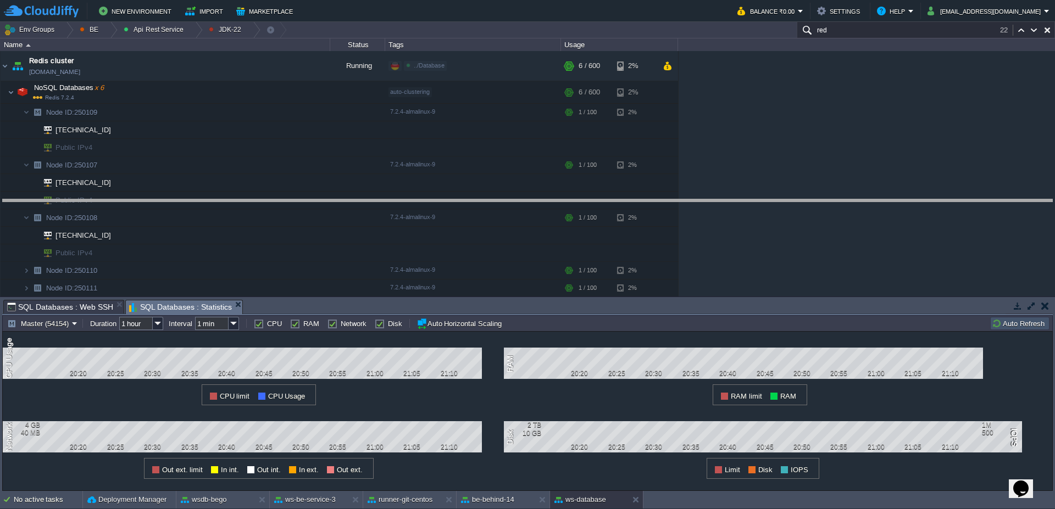
drag, startPoint x: 675, startPoint y: 308, endPoint x: 689, endPoint y: 208, distance: 101.5
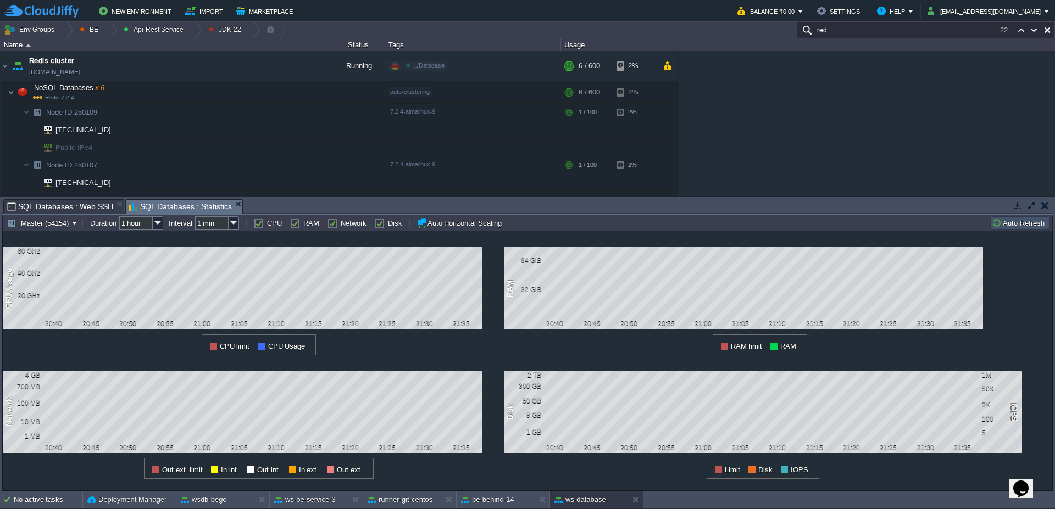
click at [1039, 225] on button "Auto Refresh" at bounding box center [1019, 223] width 56 height 10
